Goal: Understand process/instructions

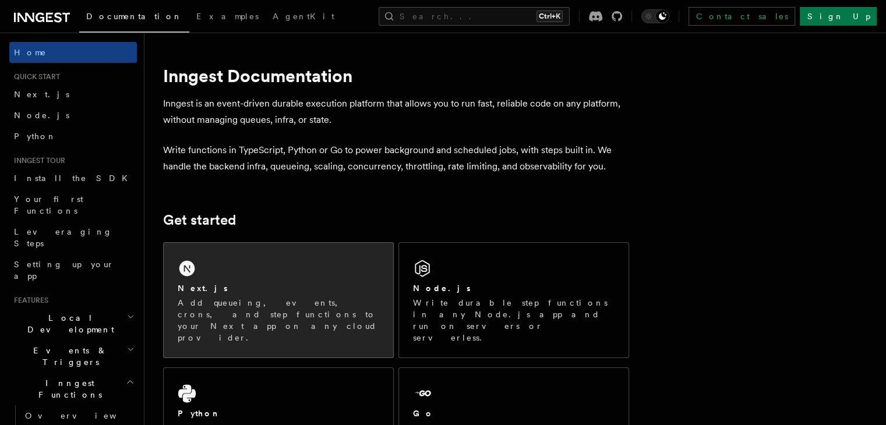
click at [242, 268] on div "Next.js Add queueing, events, crons, and step functions to your Next app on any…" at bounding box center [278, 300] width 229 height 115
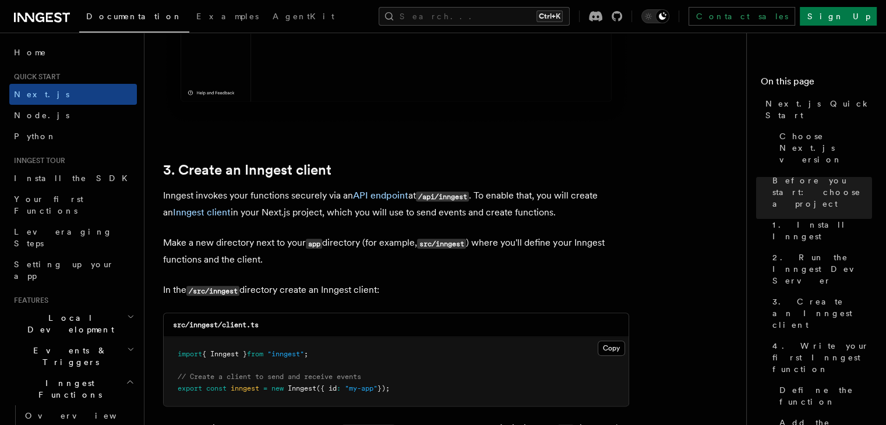
scroll to position [1281, 0]
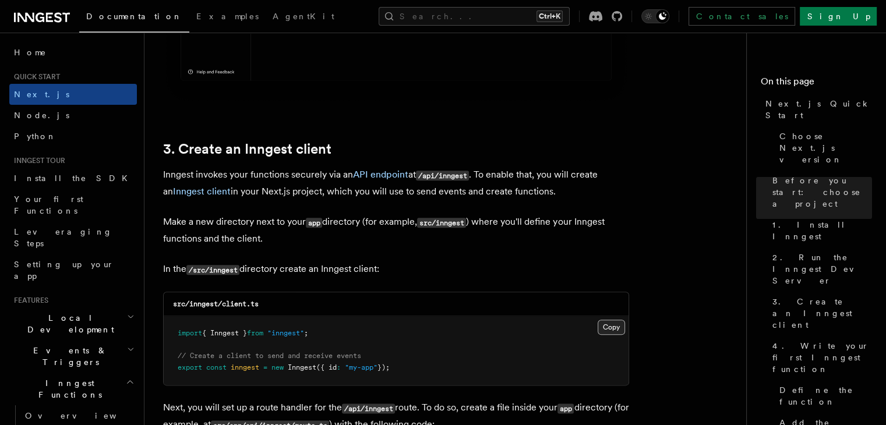
click at [618, 330] on button "Copy Copied" at bounding box center [611, 327] width 27 height 15
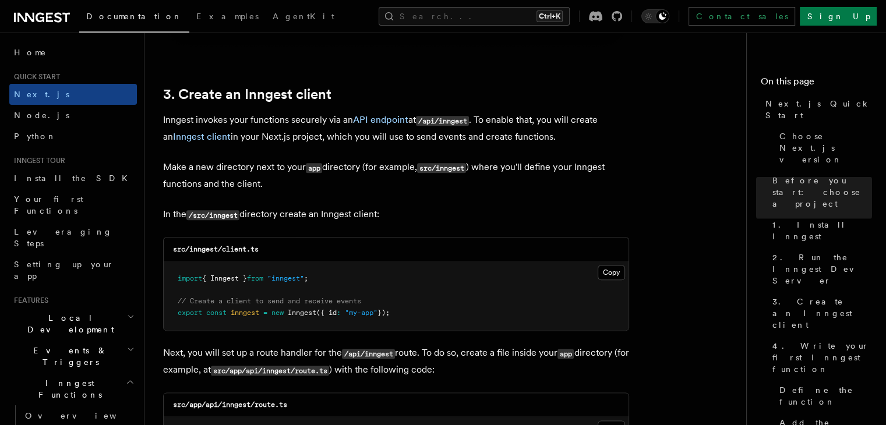
scroll to position [815, 0]
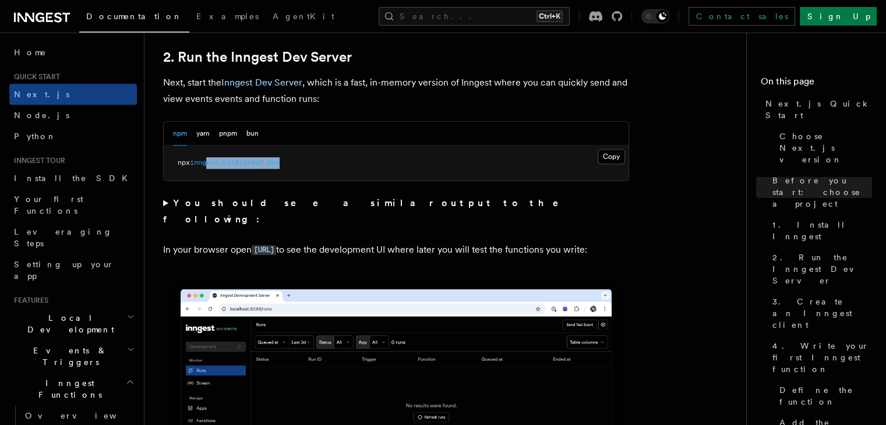
drag, startPoint x: 242, startPoint y: 160, endPoint x: 319, endPoint y: 160, distance: 76.9
click at [319, 160] on pre "npx inngest-cli@latest dev" at bounding box center [396, 163] width 465 height 35
click at [319, 161] on pre "npx inngest-cli@latest dev" at bounding box center [396, 163] width 465 height 35
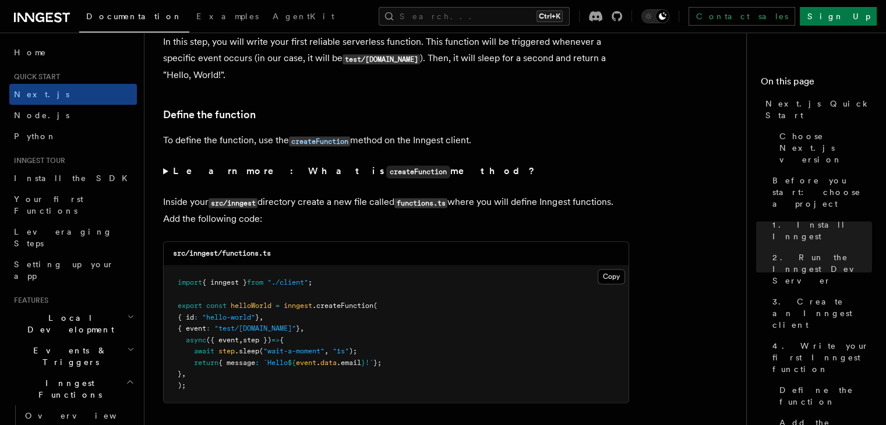
scroll to position [2097, 0]
